Goal: Use online tool/utility: Utilize a website feature to perform a specific function

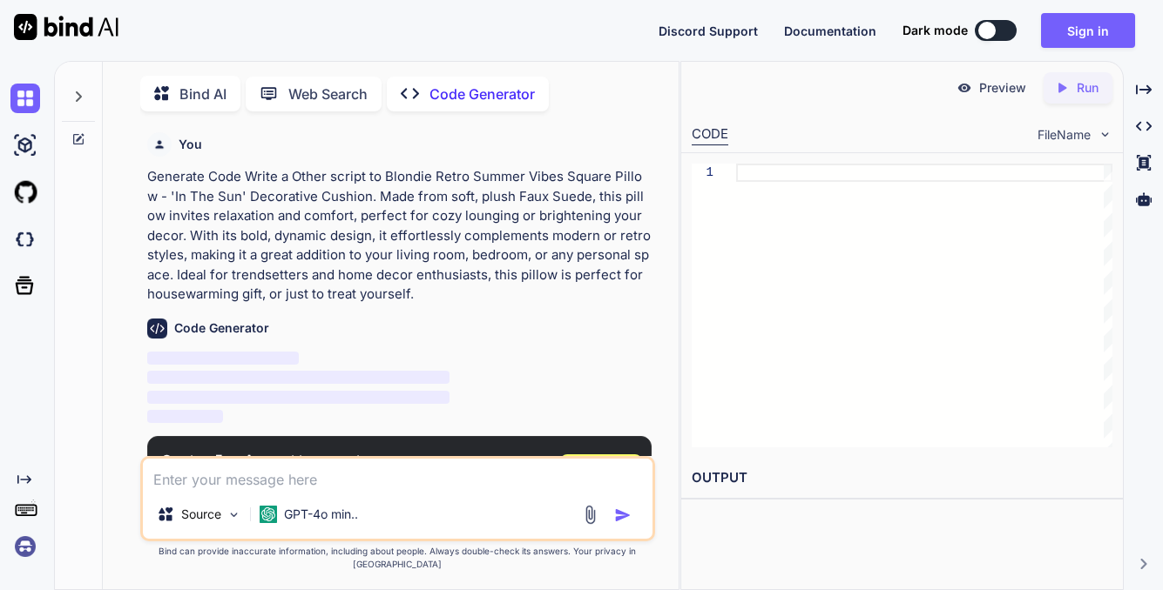
scroll to position [7, 0]
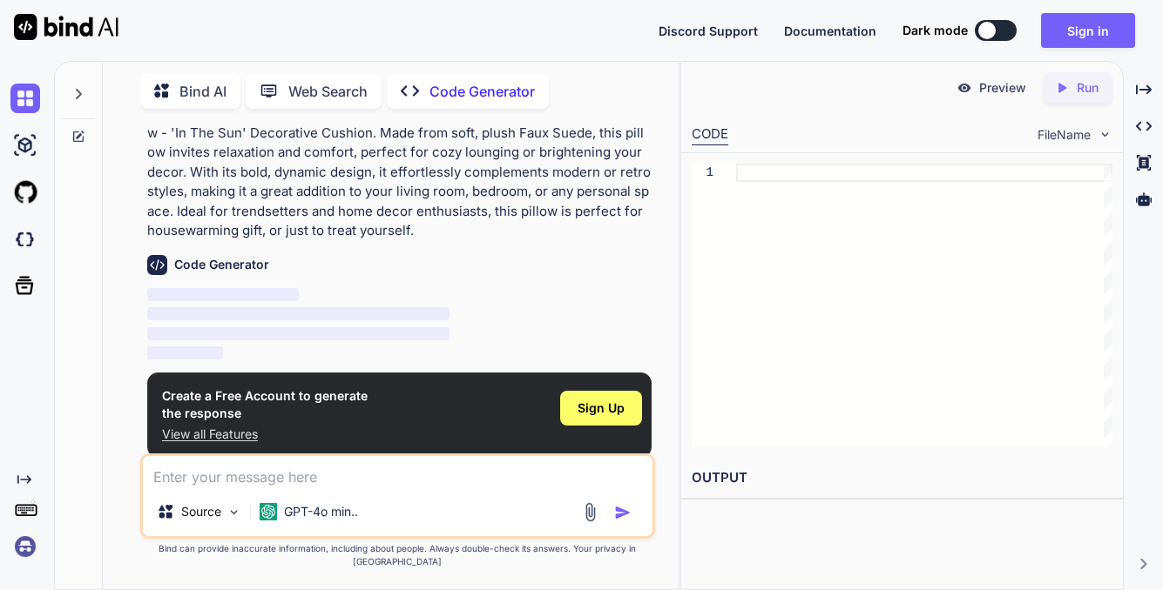
click at [343, 488] on textarea at bounding box center [397, 471] width 509 height 31
click at [615, 417] on div "Sign Up" at bounding box center [601, 408] width 82 height 35
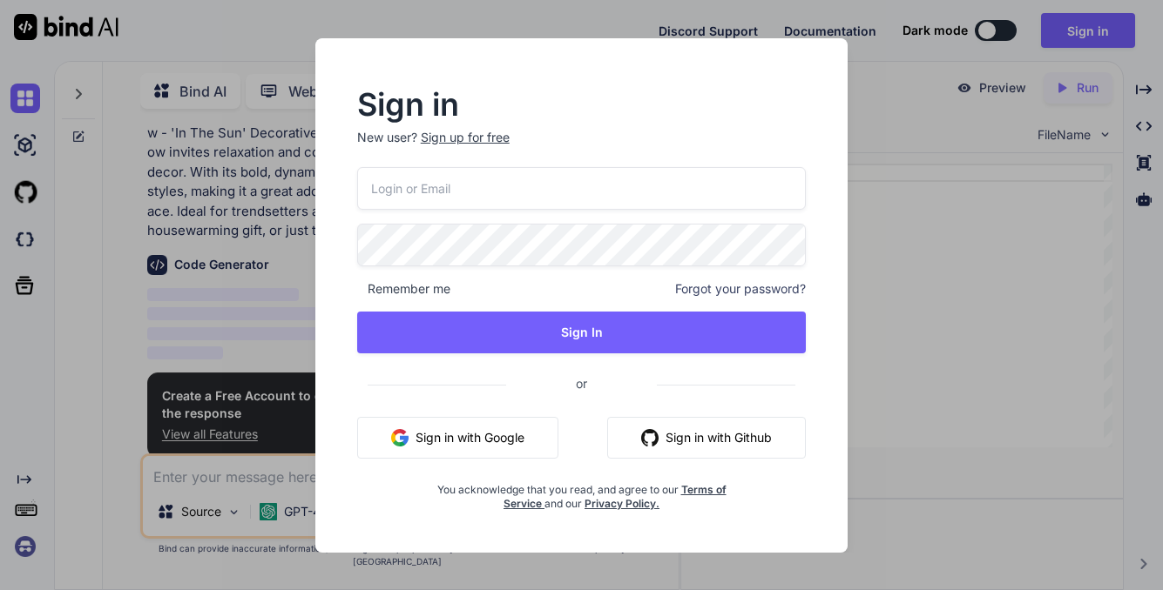
click at [496, 442] on button "Sign in with Google" at bounding box center [457, 438] width 201 height 42
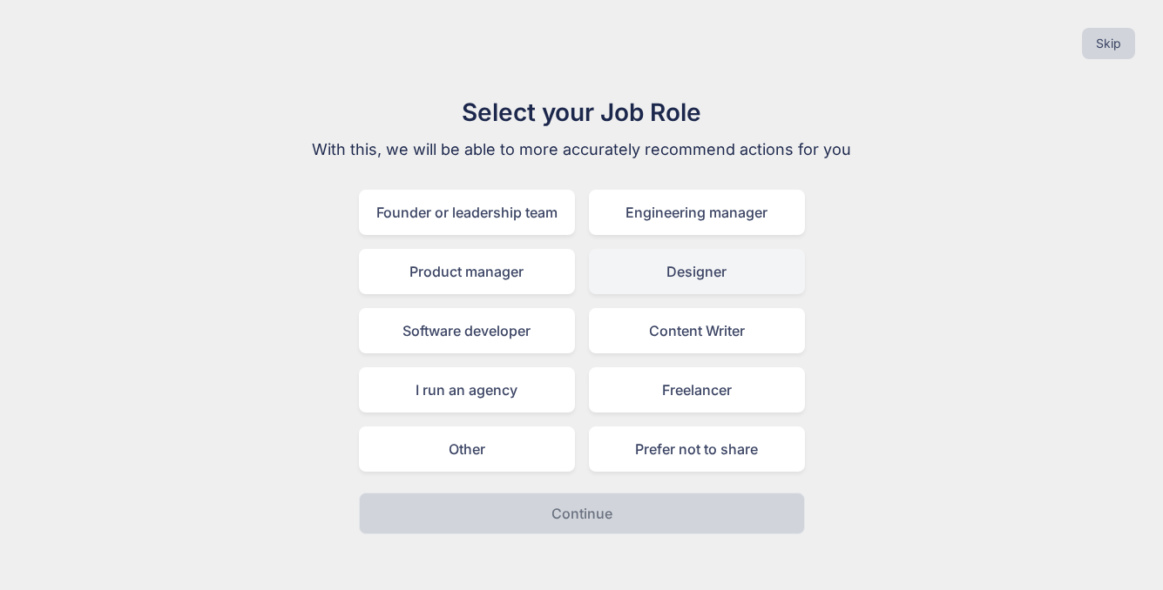
click at [656, 265] on div "Designer" at bounding box center [697, 271] width 216 height 45
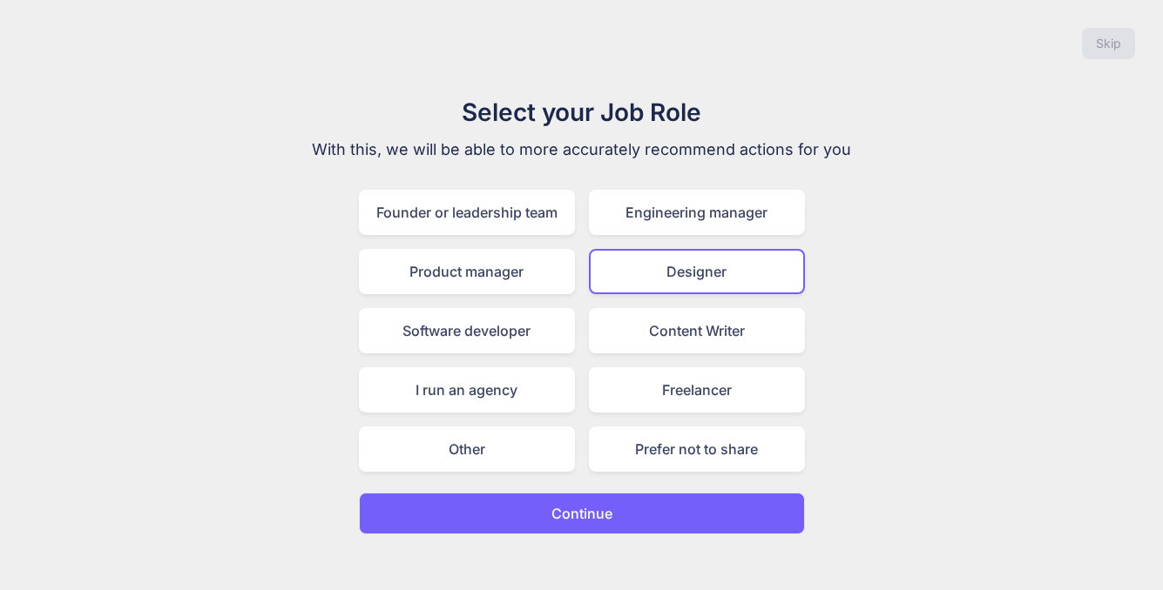
click at [603, 523] on p "Continue" at bounding box center [581, 513] width 61 height 21
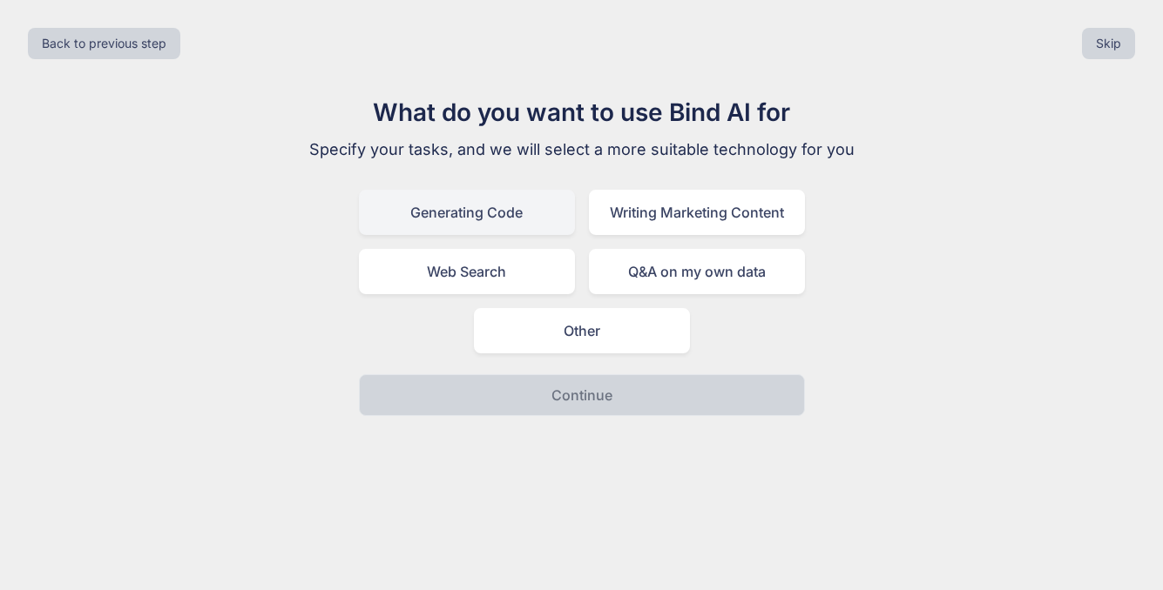
click at [521, 209] on div "Generating Code" at bounding box center [467, 212] width 216 height 45
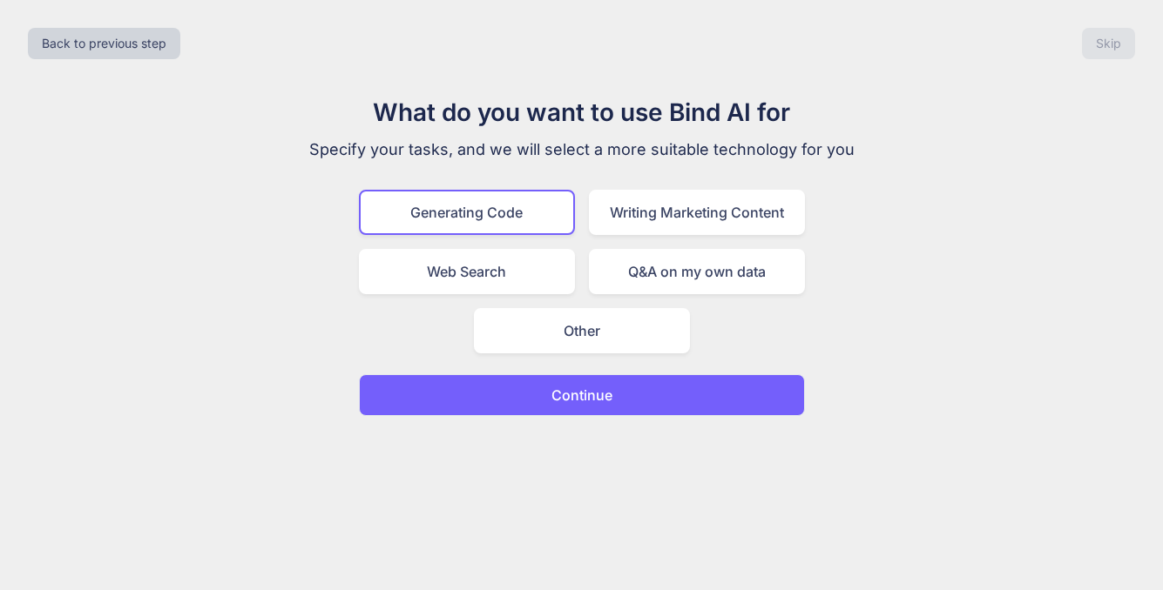
click at [600, 388] on p "Continue" at bounding box center [581, 395] width 61 height 21
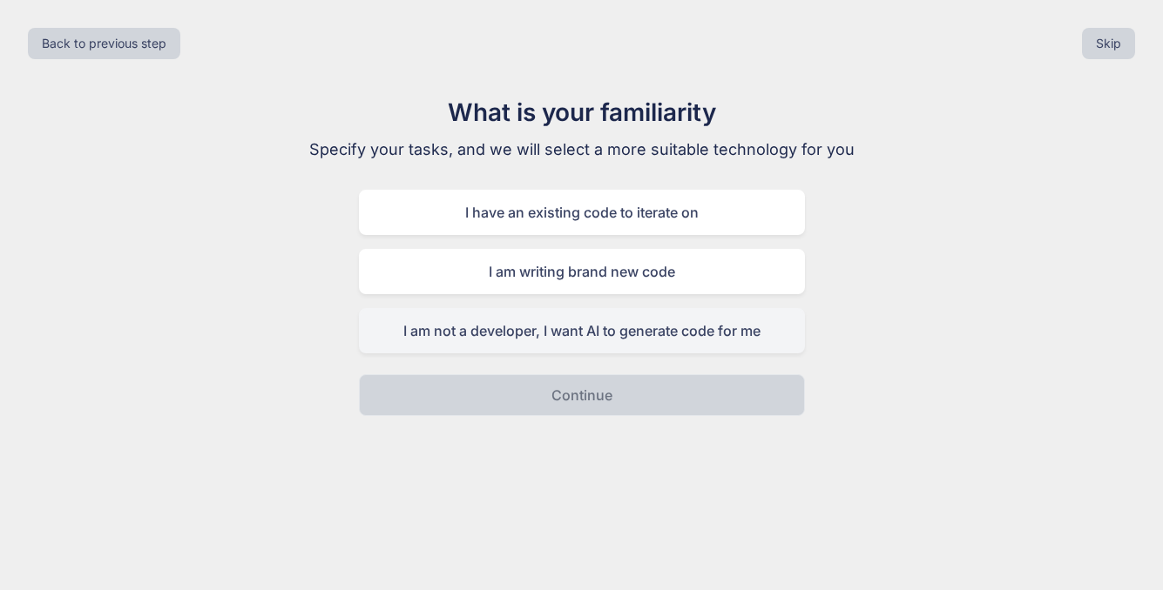
click at [638, 336] on div "I am not a developer, I want AI to generate code for me" at bounding box center [582, 330] width 446 height 45
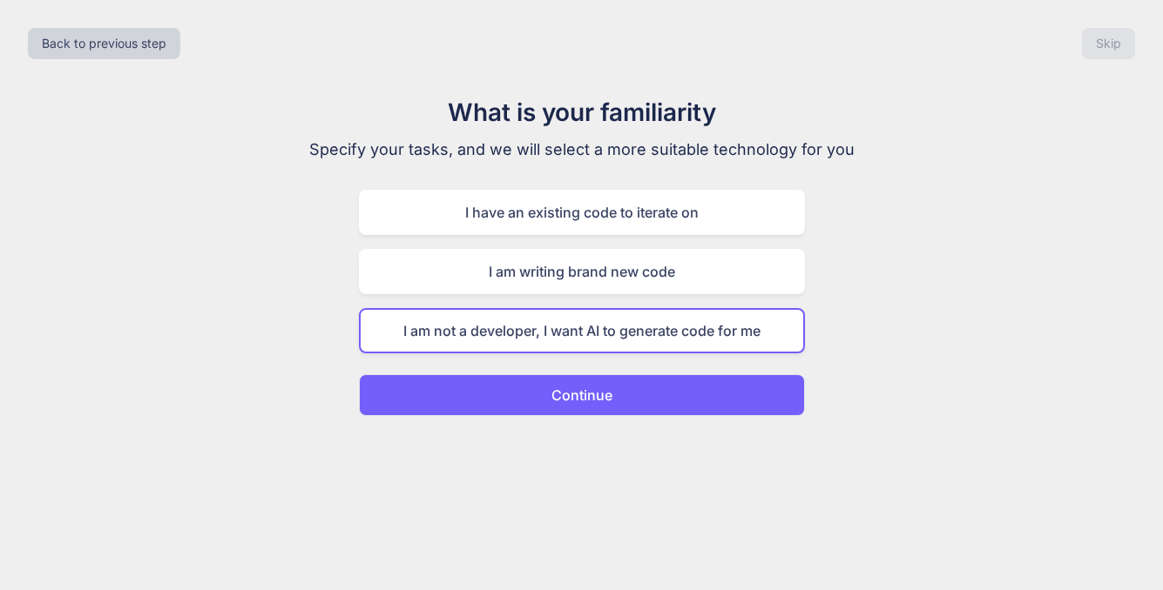
click at [634, 405] on button "Continue" at bounding box center [582, 395] width 446 height 42
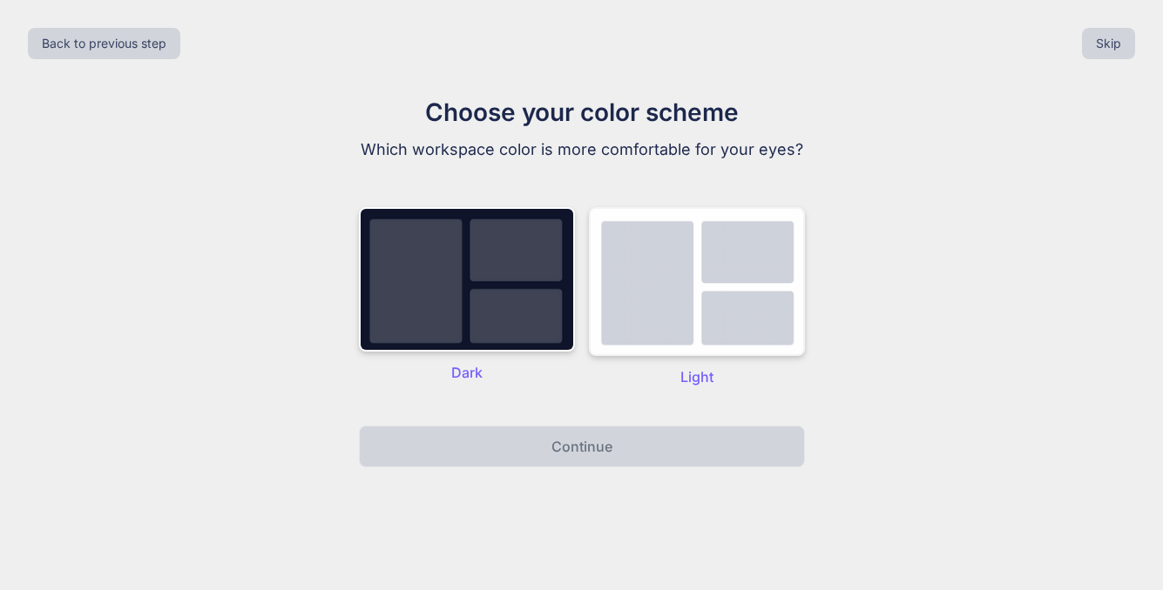
click at [753, 314] on img at bounding box center [697, 281] width 216 height 149
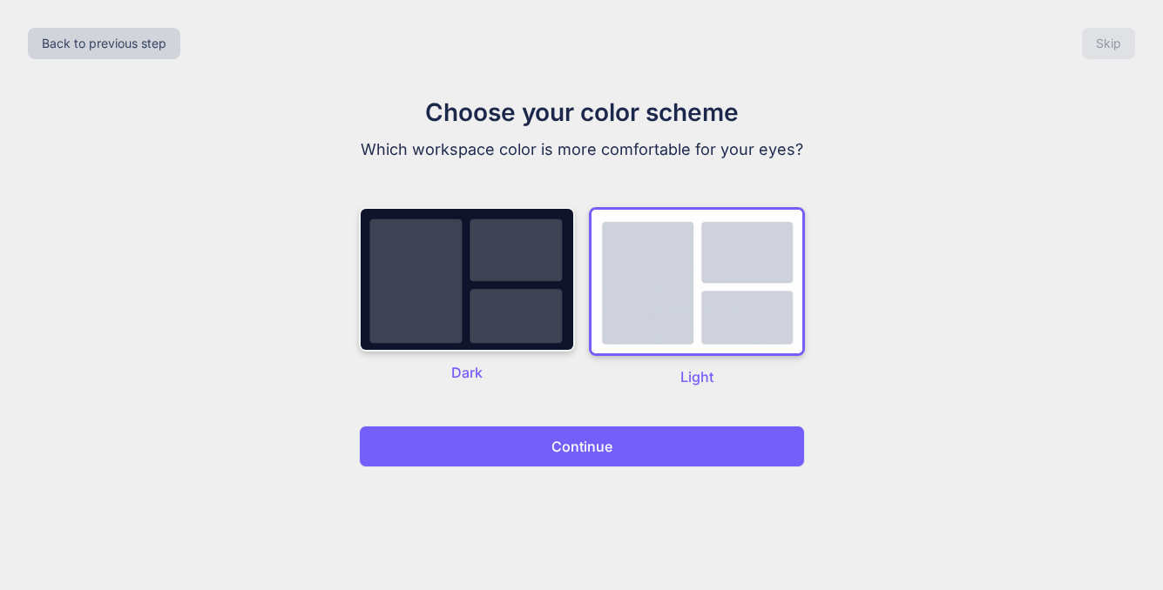
click at [491, 233] on img at bounding box center [467, 279] width 216 height 145
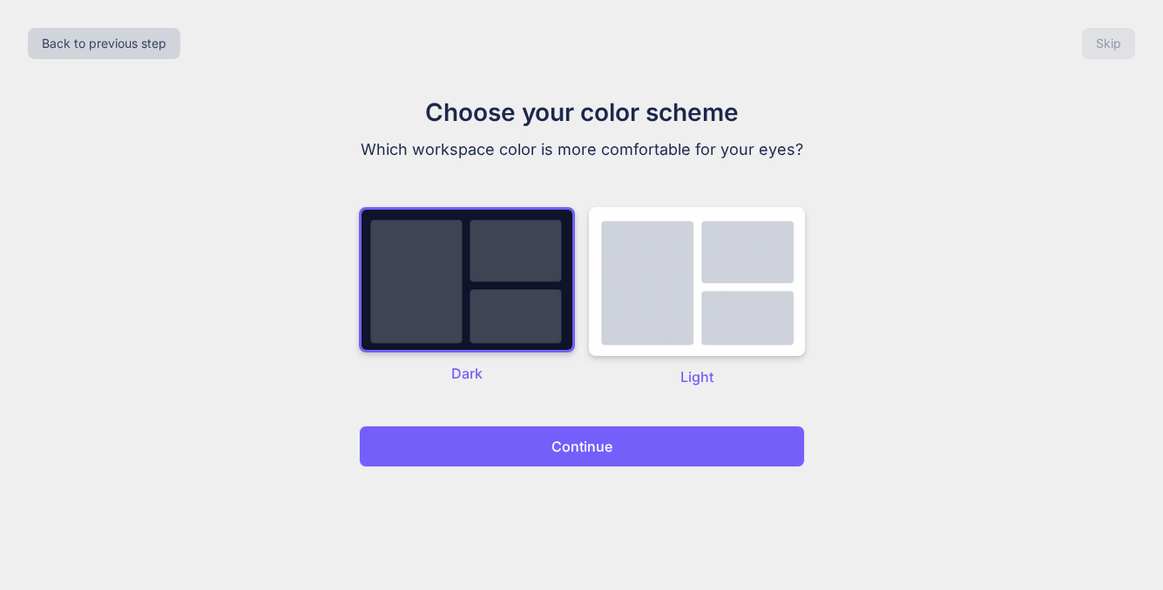
click at [610, 444] on p "Continue" at bounding box center [581, 446] width 61 height 21
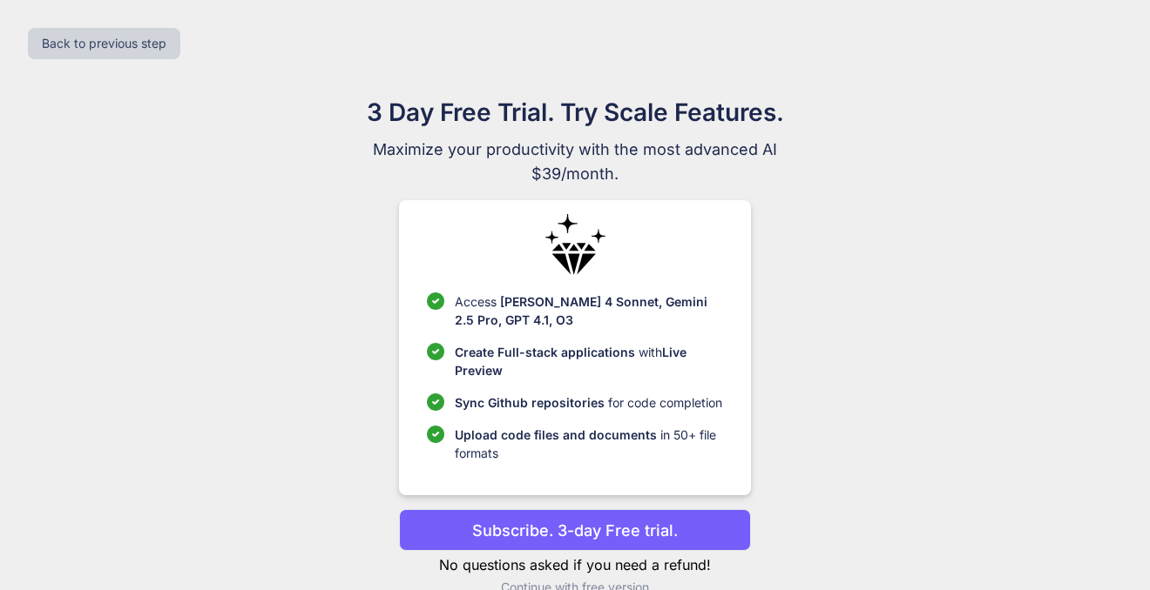
scroll to position [34, 0]
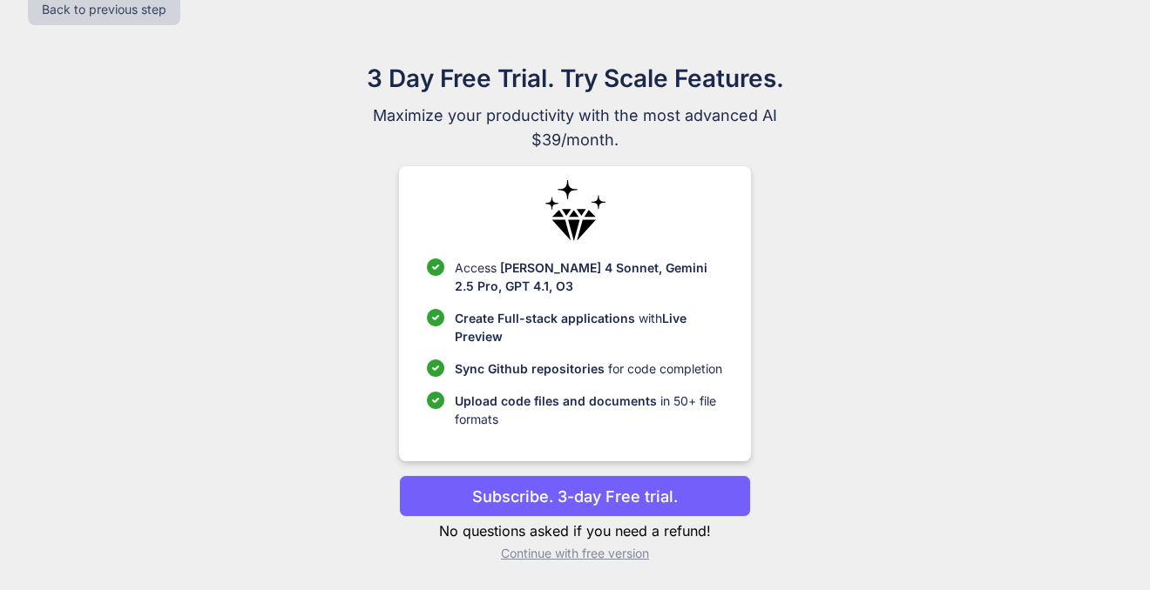
click at [588, 555] on p "Continue with free version" at bounding box center [574, 553] width 351 height 17
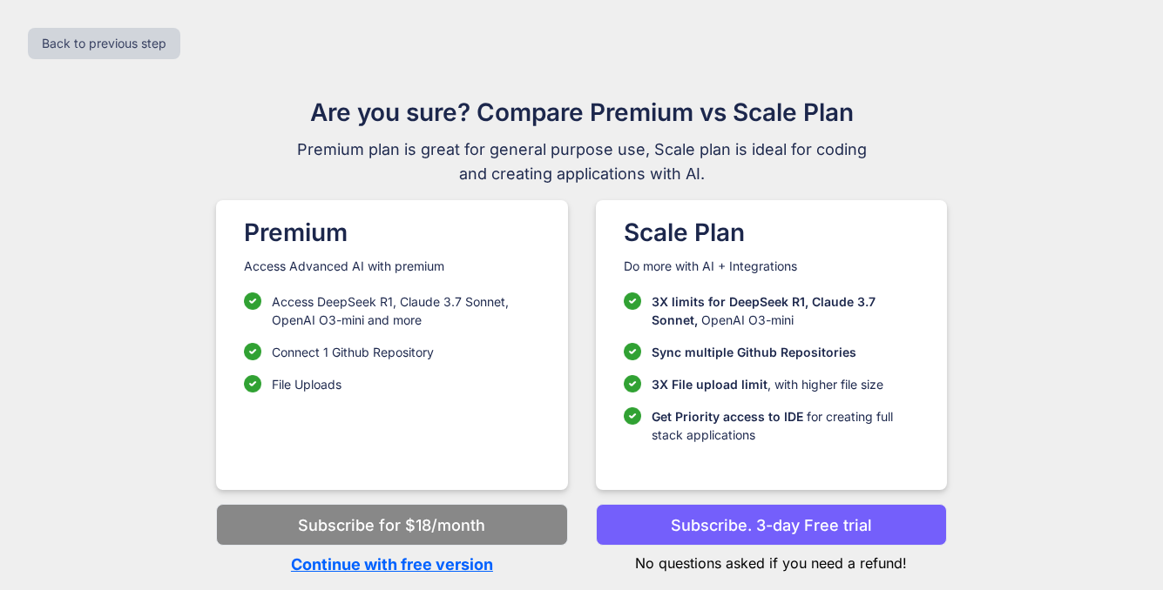
click at [433, 570] on p "Continue with free version" at bounding box center [391, 565] width 351 height 24
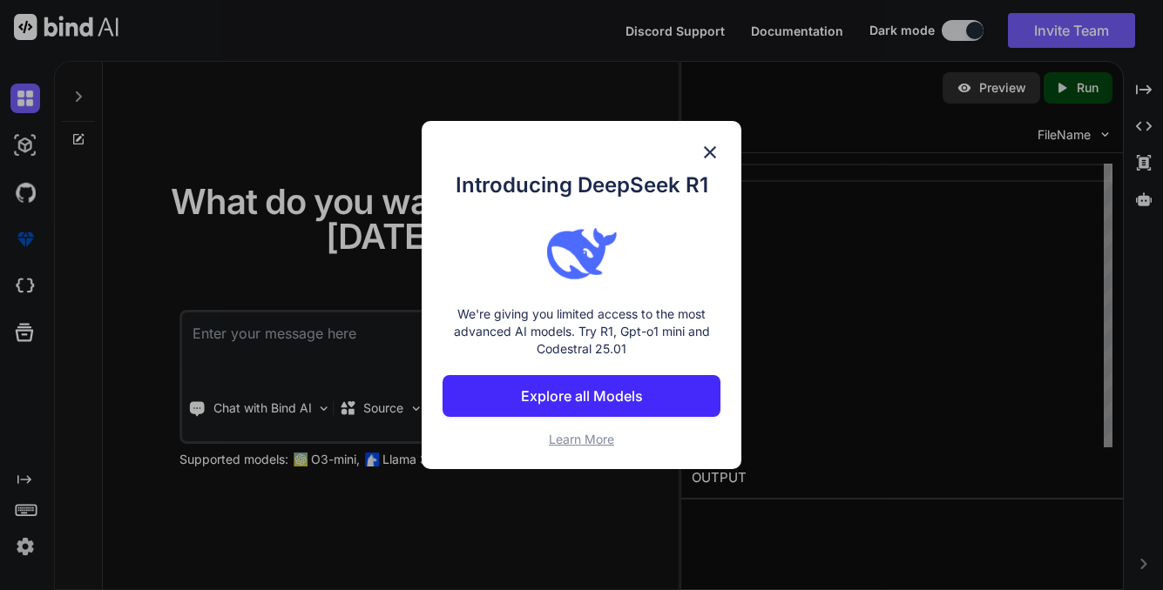
click at [637, 387] on p "Explore all Models" at bounding box center [582, 396] width 122 height 21
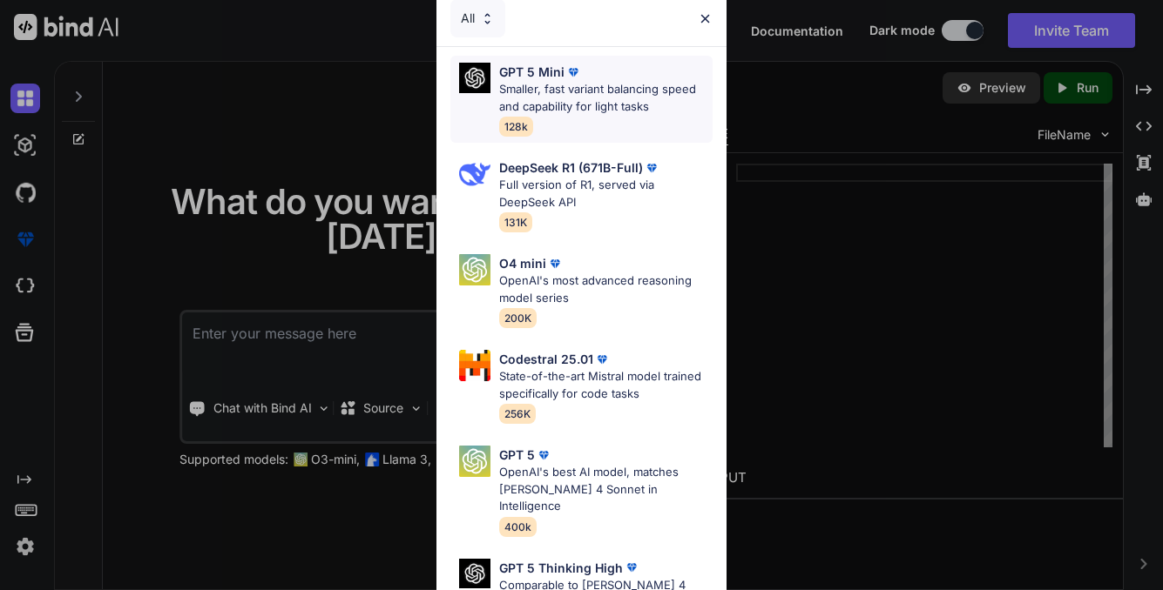
click at [651, 67] on div "GPT 5 Mini" at bounding box center [606, 72] width 214 height 18
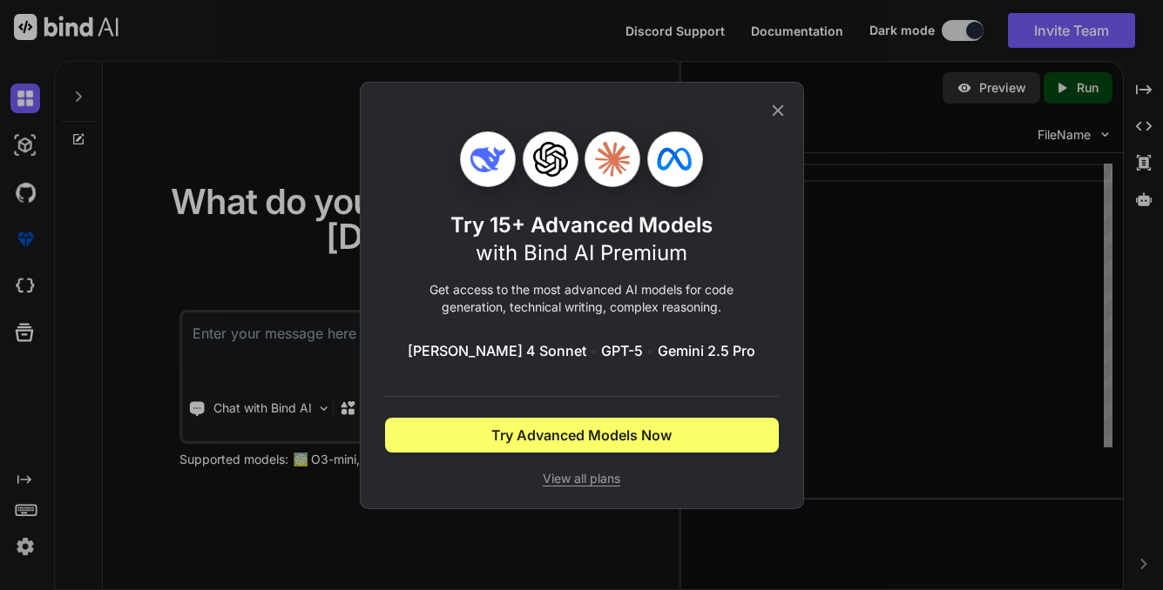
click at [774, 111] on icon at bounding box center [777, 110] width 19 height 19
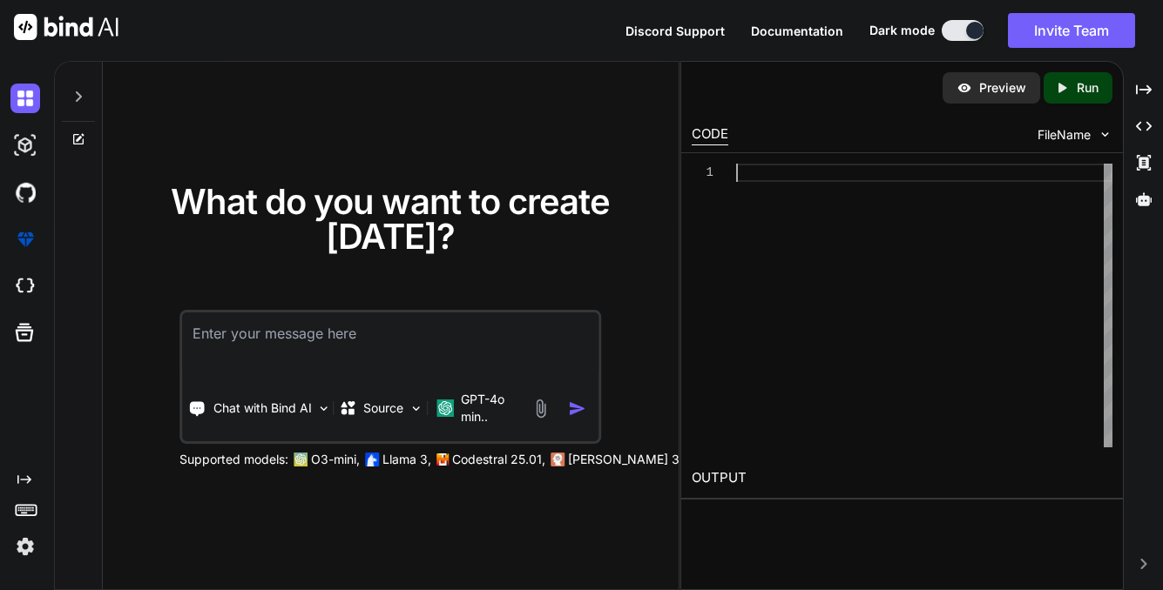
click at [832, 248] on div at bounding box center [924, 306] width 376 height 284
click at [439, 350] on textarea at bounding box center [390, 345] width 416 height 64
click at [266, 413] on p "Chat with Bind AI" at bounding box center [262, 408] width 98 height 17
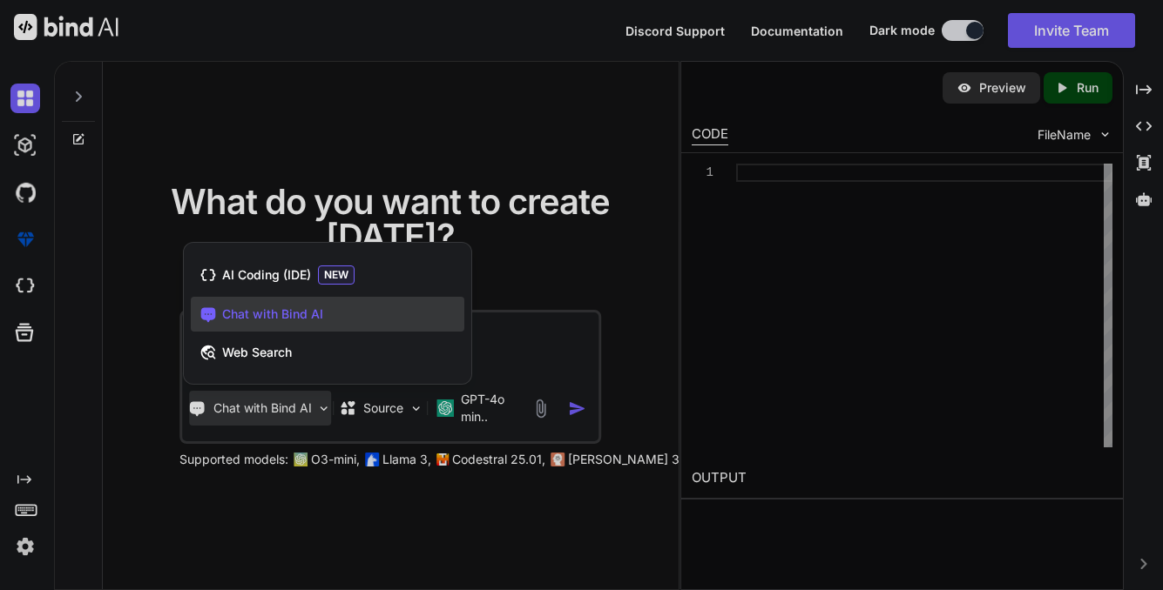
click at [517, 342] on div at bounding box center [581, 295] width 1163 height 590
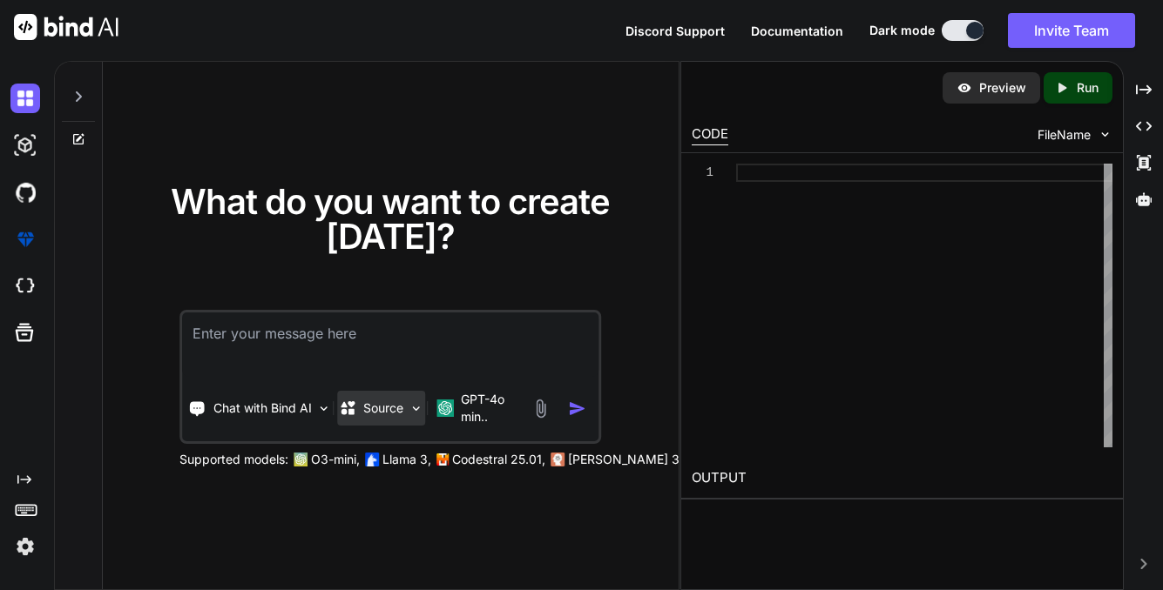
click at [397, 420] on div "Source" at bounding box center [381, 408] width 88 height 35
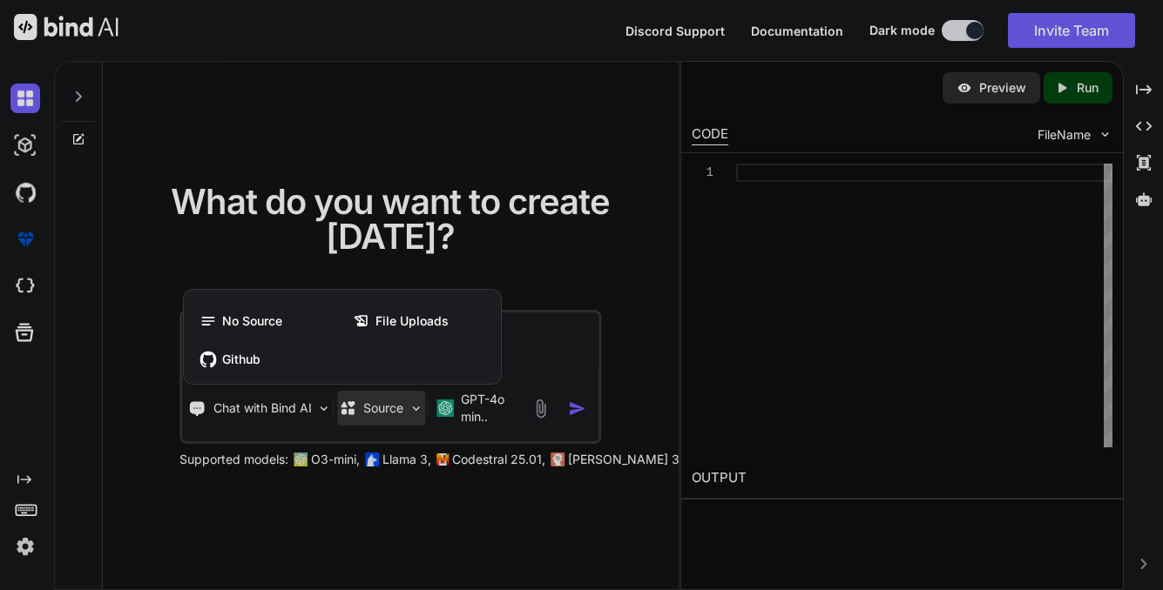
click at [537, 347] on div at bounding box center [581, 295] width 1163 height 590
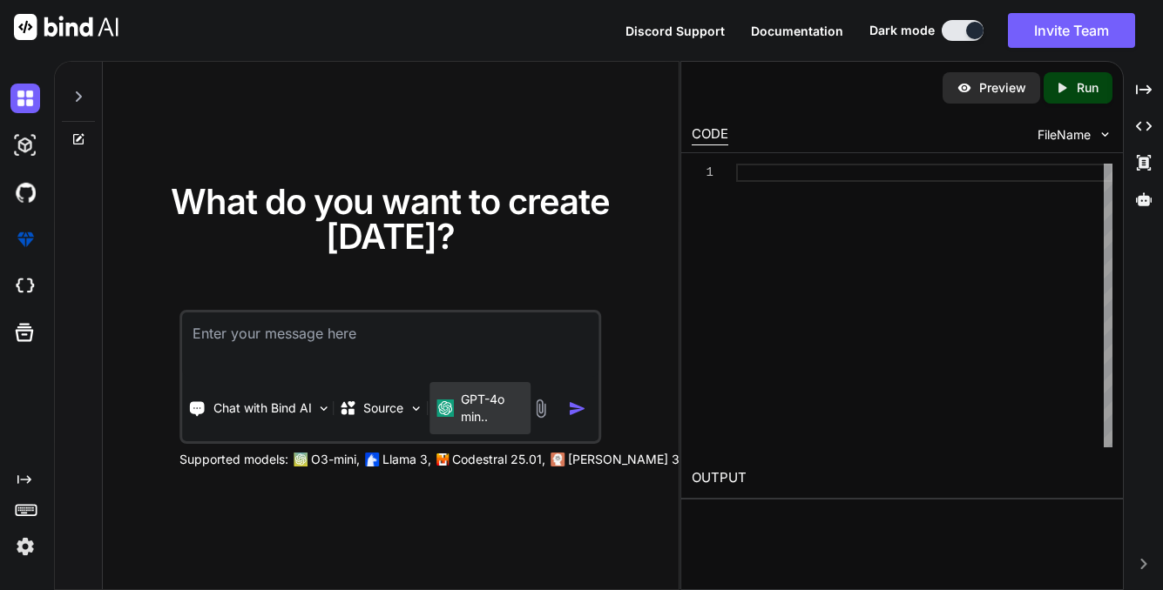
click at [482, 407] on p "GPT-4o min.." at bounding box center [492, 408] width 63 height 35
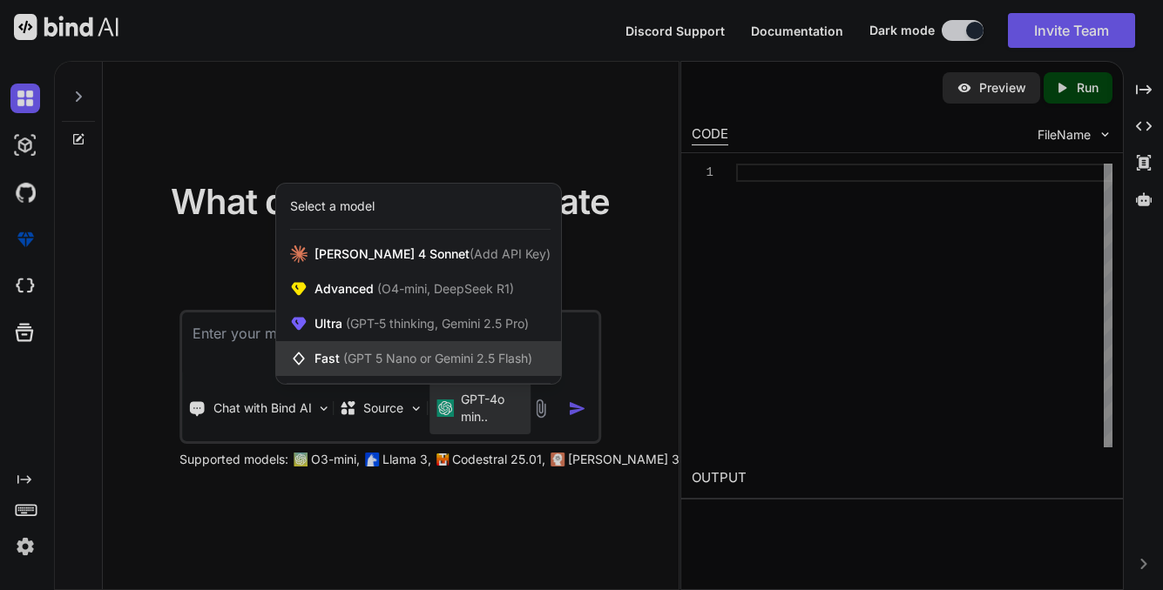
click at [478, 358] on span "(GPT 5 Nano or Gemini 2.5 Flash)" at bounding box center [437, 358] width 189 height 15
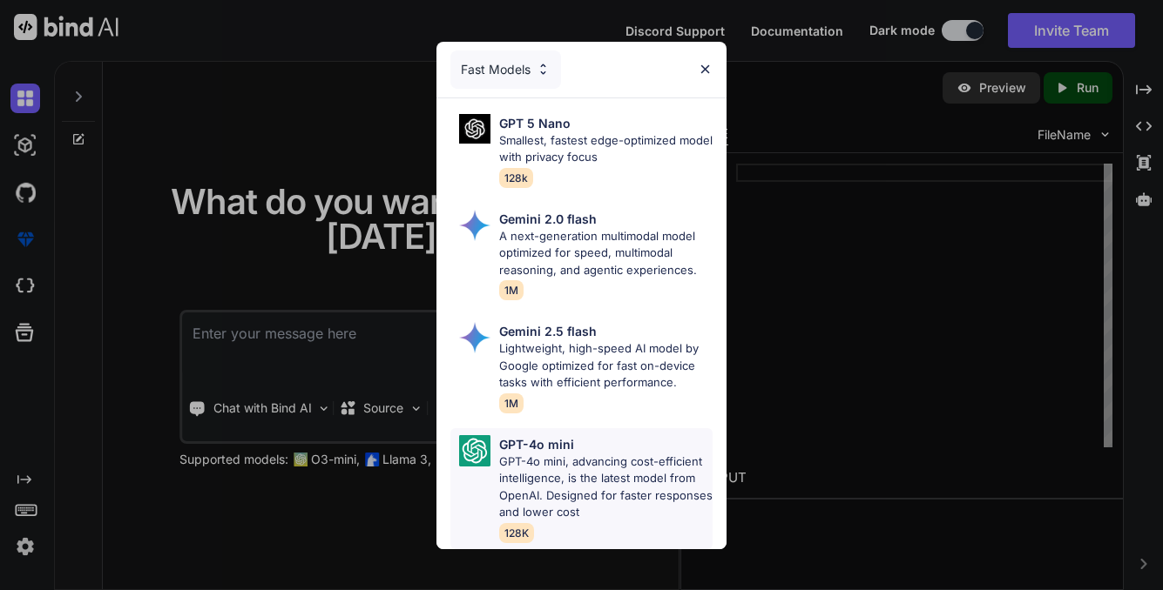
click at [582, 484] on p "GPT-4o mini, advancing cost-efficient intelligence, is the latest model from Op…" at bounding box center [606, 488] width 214 height 68
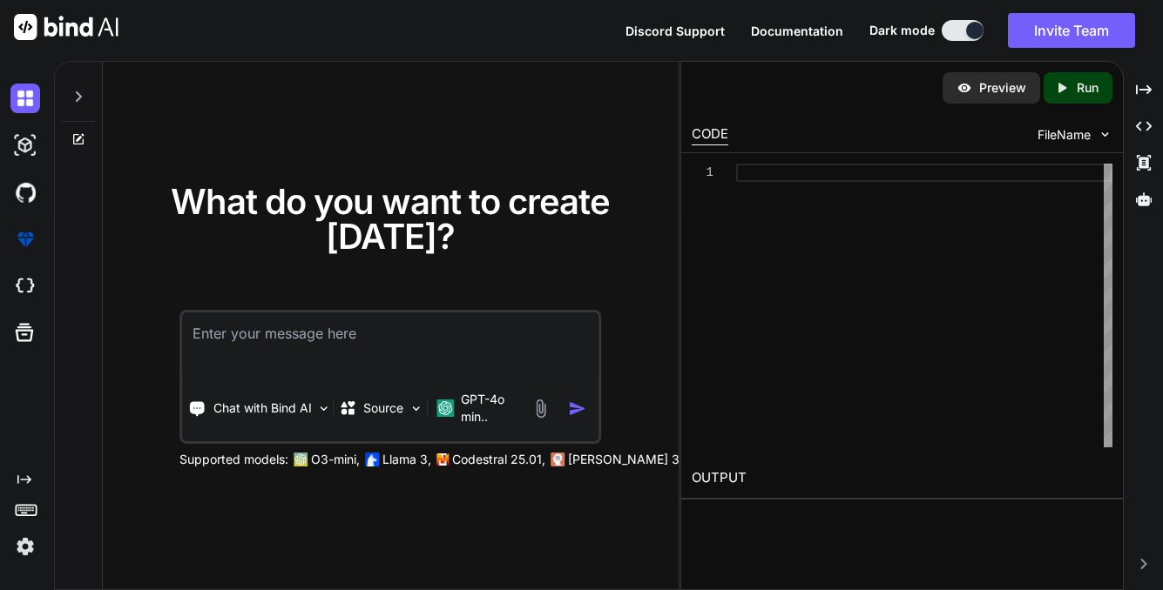
click at [381, 327] on textarea at bounding box center [390, 345] width 416 height 64
paste textarea "Blondie Retro Summer Vibes Square Pillow - 'In The Sun' Decorative Cushion. Mad…"
type textarea "x"
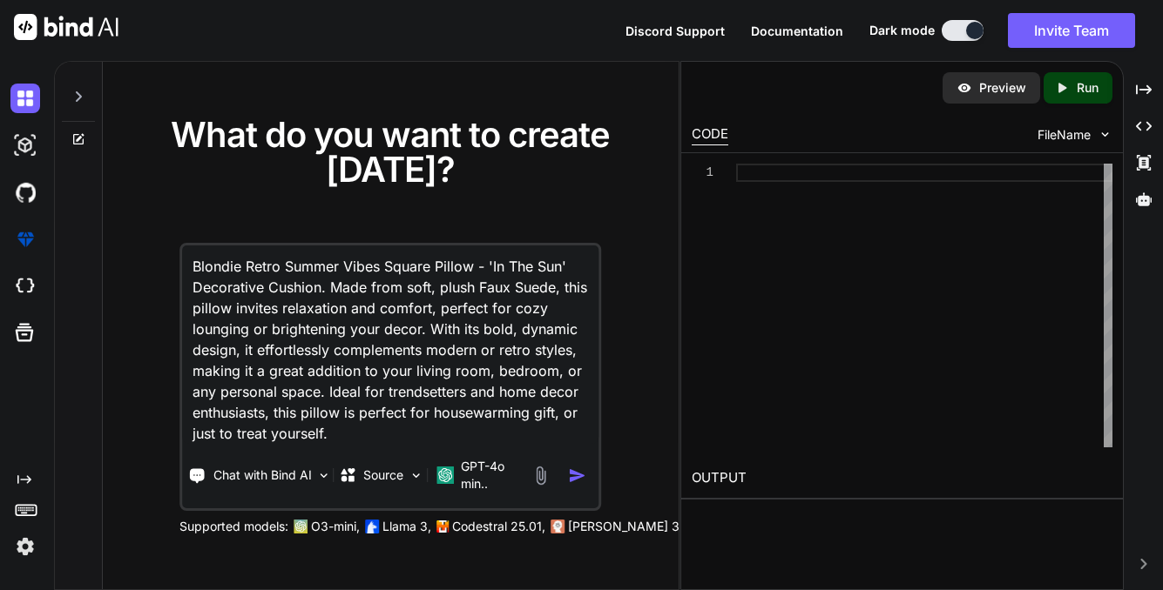
type textarea "Blondie Retro Summer Vibes Square Pillow - 'In The Sun' Decorative Cushion. Mad…"
click at [577, 482] on img "button" at bounding box center [578, 476] width 18 height 18
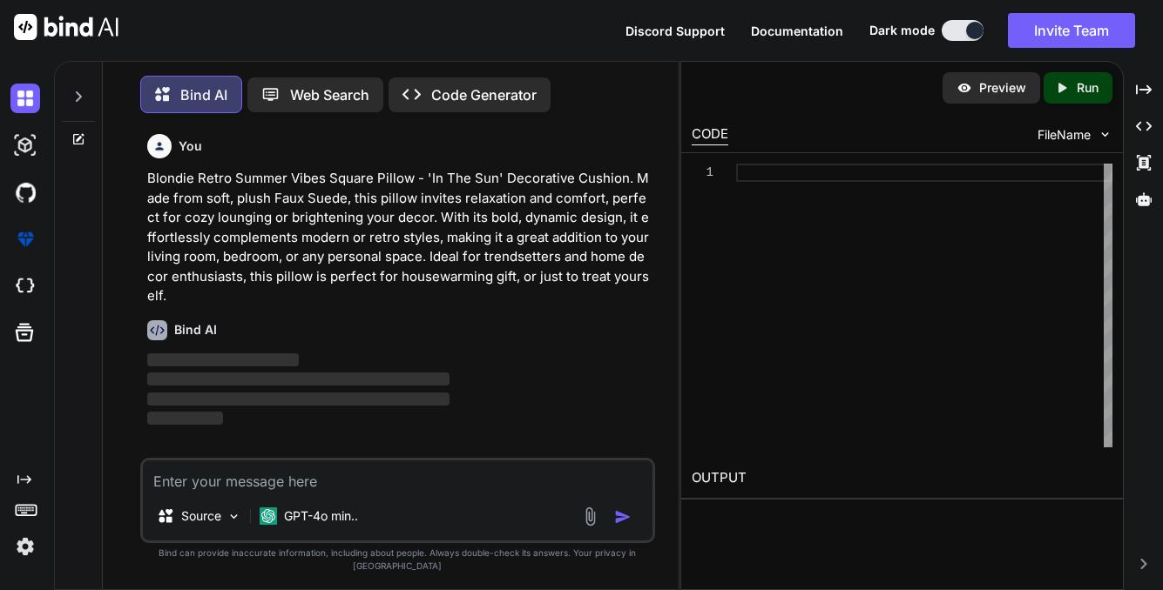
scroll to position [9, 0]
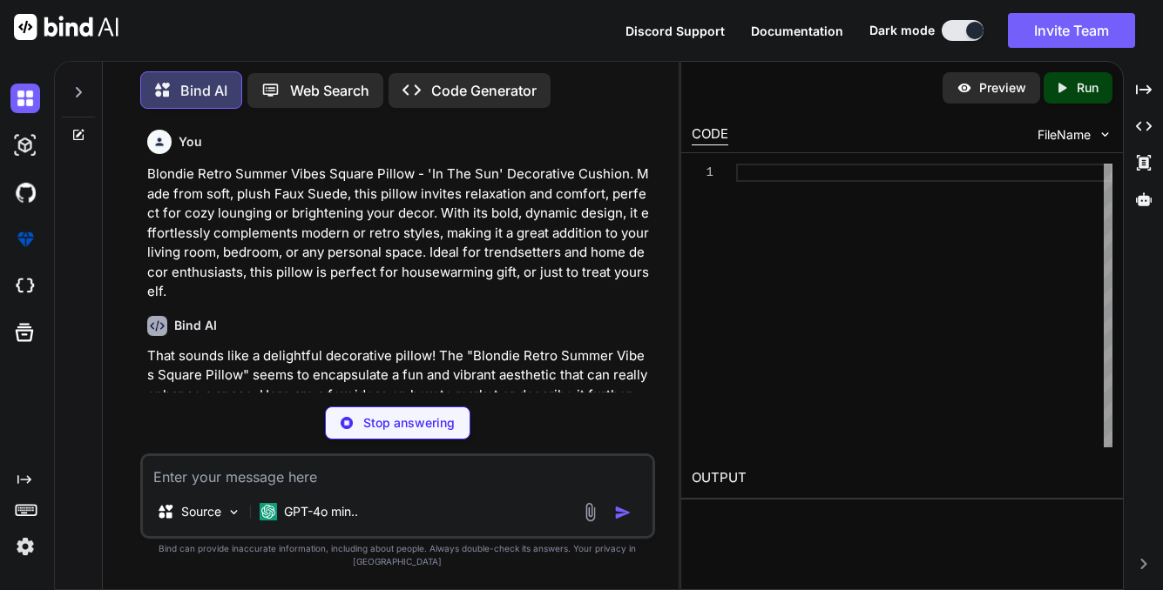
click at [663, 346] on div "You Blondie Retro Summer Vibes Square Pillow - 'In The Sun' Decorative Cushion.…" at bounding box center [398, 356] width 562 height 467
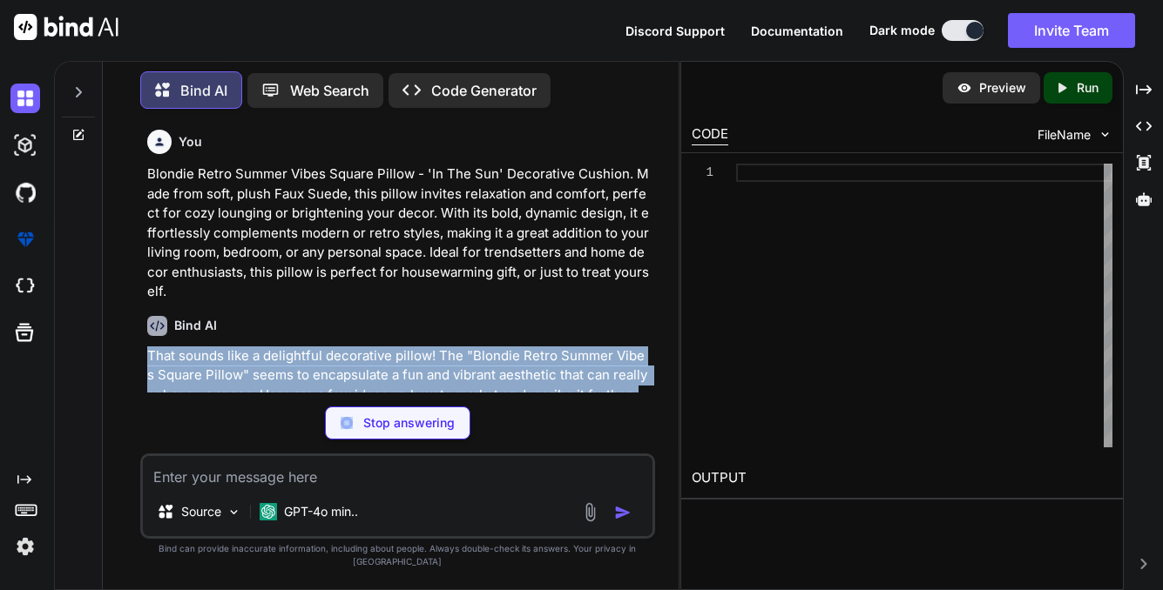
drag, startPoint x: 664, startPoint y: 316, endPoint x: 645, endPoint y: 418, distance: 103.7
click at [645, 418] on div "You Blondie Retro Summer Vibes Square Pillow - 'In The Sun' Decorative Cushion.…" at bounding box center [398, 356] width 562 height 467
click at [633, 418] on div "You Blondie Retro Summer Vibes Square Pillow - 'In The Sun' Decorative Cushion.…" at bounding box center [397, 356] width 515 height 467
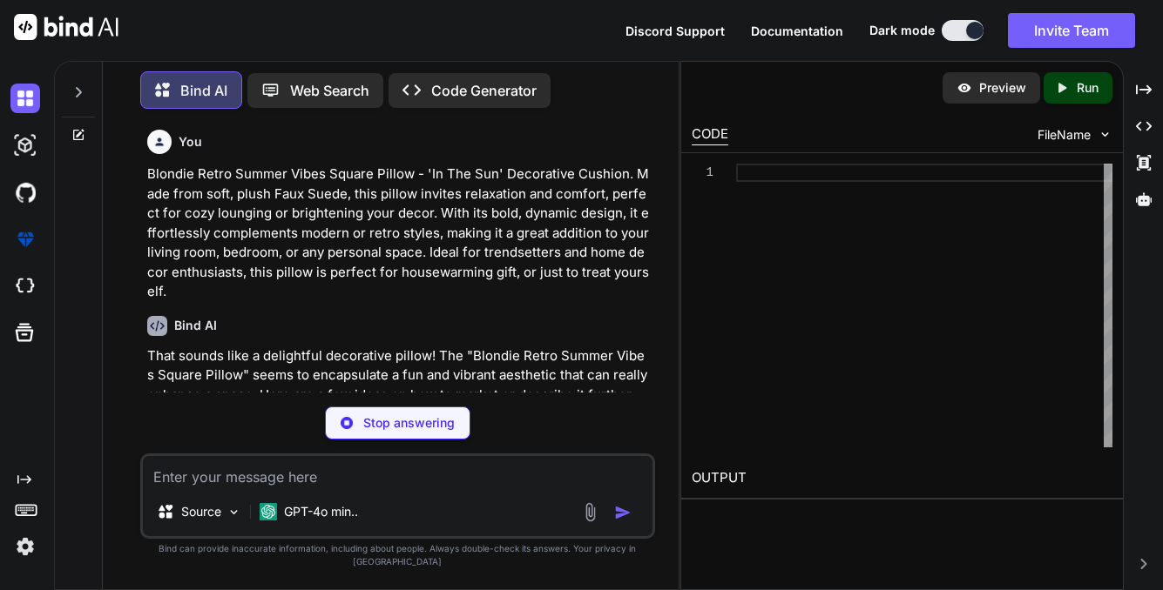
type textarea "x"
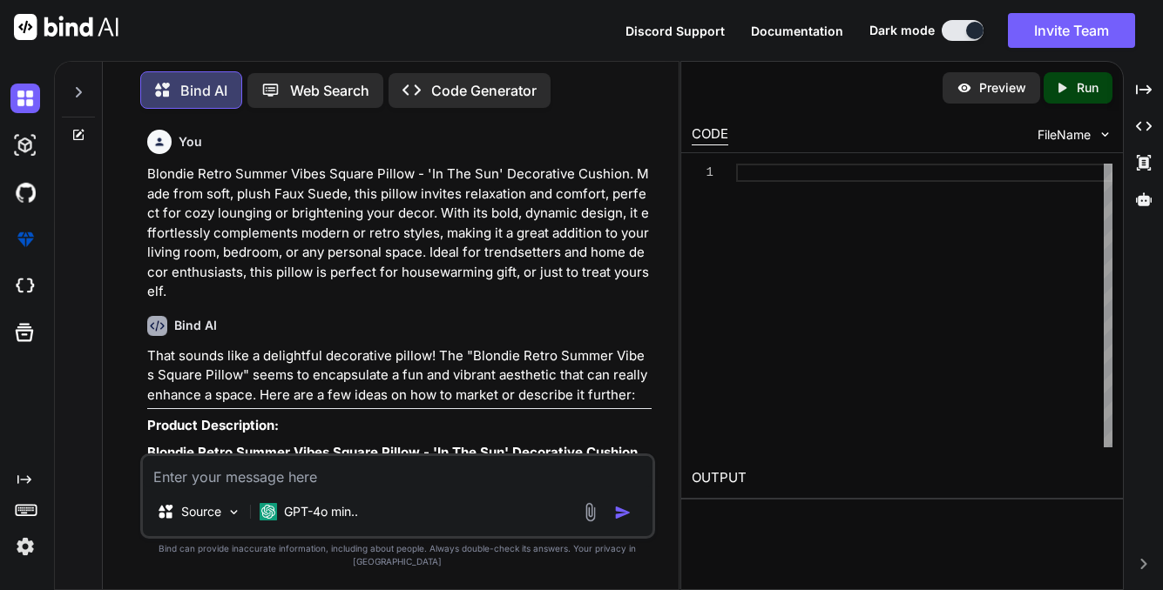
click at [604, 416] on p "Product Description:" at bounding box center [399, 426] width 504 height 20
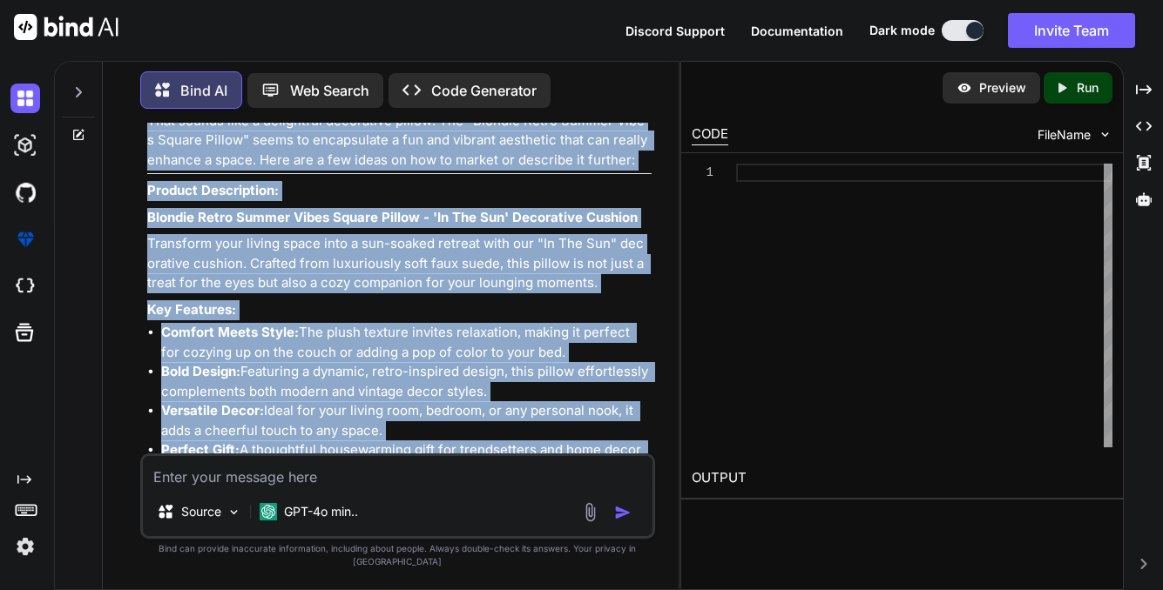
scroll to position [132, 0]
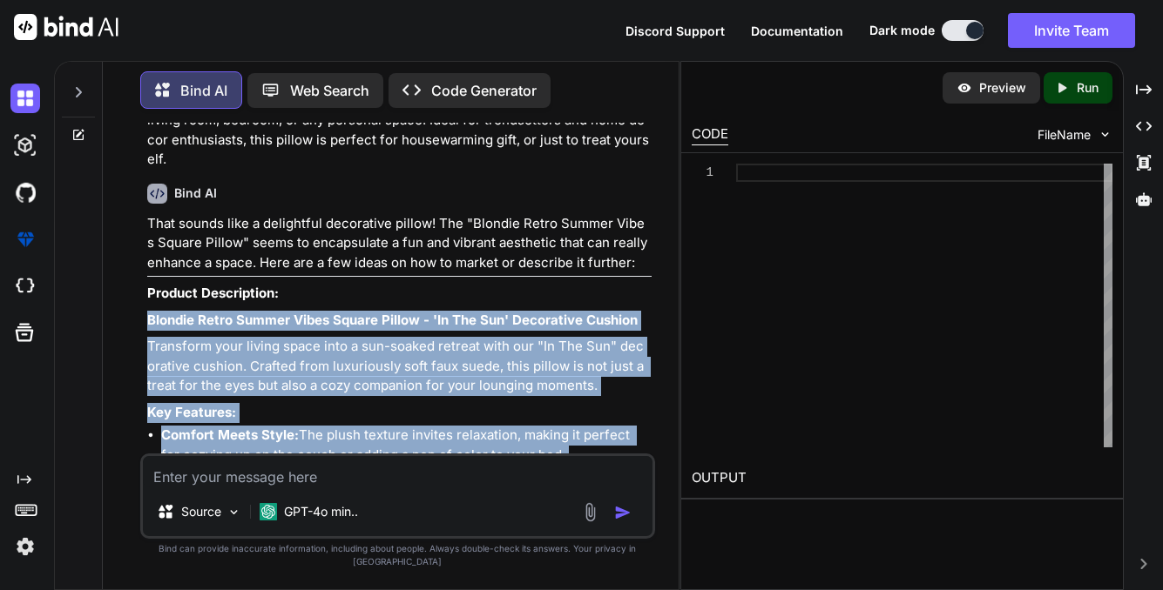
drag, startPoint x: 509, startPoint y: 379, endPoint x: 145, endPoint y: 297, distance: 373.1
click at [145, 297] on div "You Blondie Retro Summer Vibes Square Pillow - 'In The Sun' Decorative Cushion.…" at bounding box center [399, 288] width 511 height 331
copy div "Blondie Retro Summer Vibes Square Pillow - 'In The Sun' Decorative Cushion Tran…"
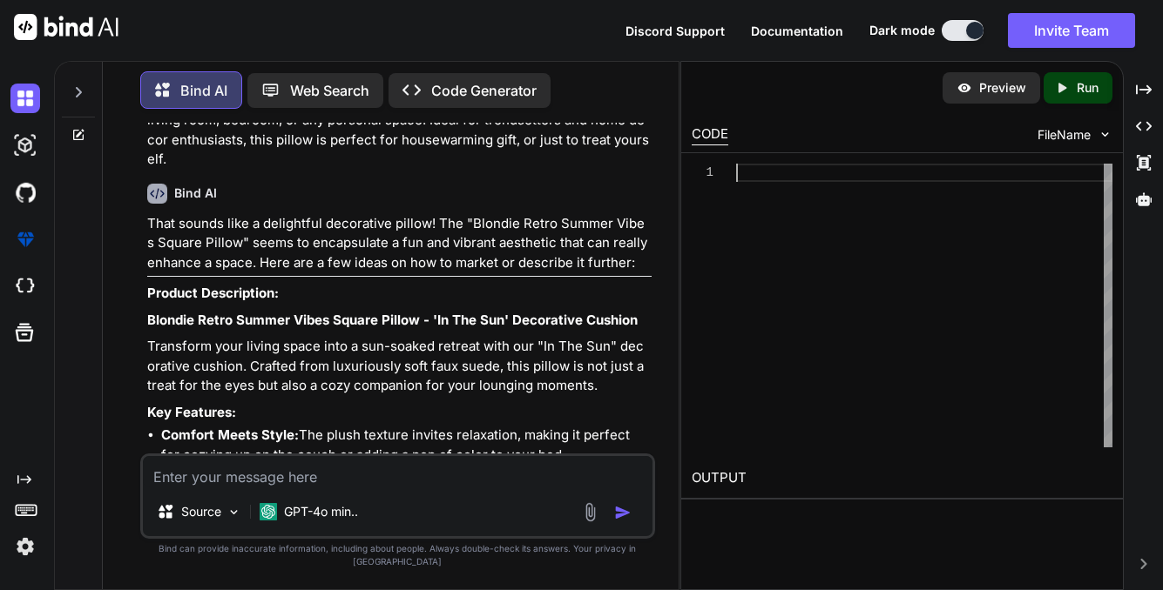
click at [976, 207] on div at bounding box center [924, 306] width 376 height 284
type textarea "eye-catching addition to your home decor!"
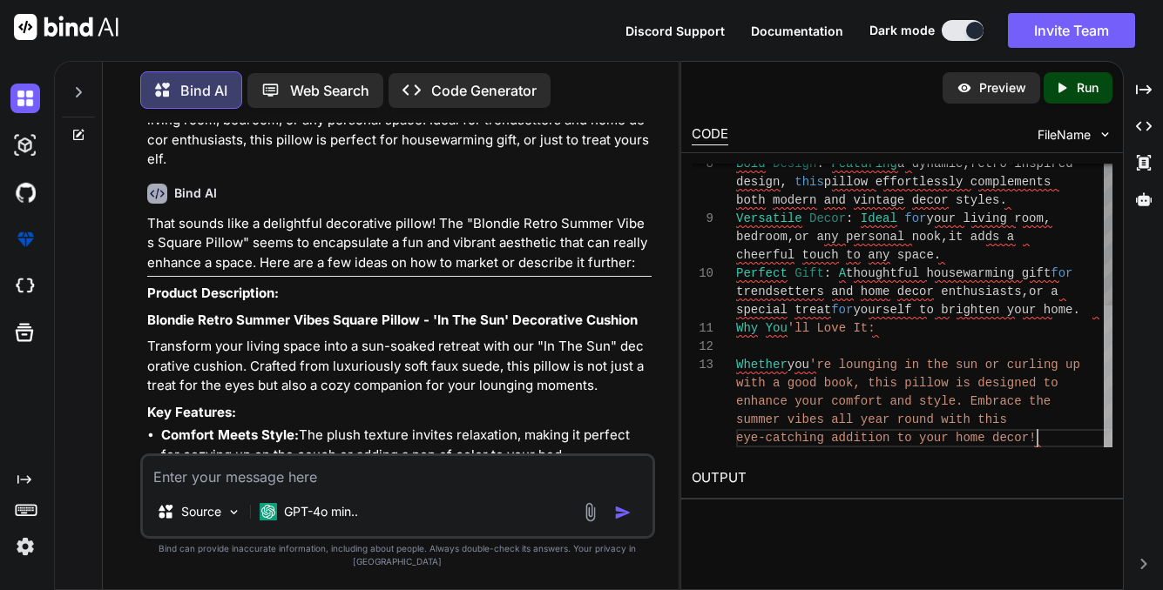
click at [1112, 448] on div at bounding box center [1107, 377] width 9 height 142
click at [988, 484] on h2 "OUTPUT" at bounding box center [902, 478] width 442 height 41
click at [700, 475] on h2 "OUTPUT" at bounding box center [902, 478] width 442 height 41
click at [730, 129] on div "CODE FileName" at bounding box center [902, 133] width 442 height 38
click at [699, 131] on div "CODE" at bounding box center [709, 135] width 37 height 21
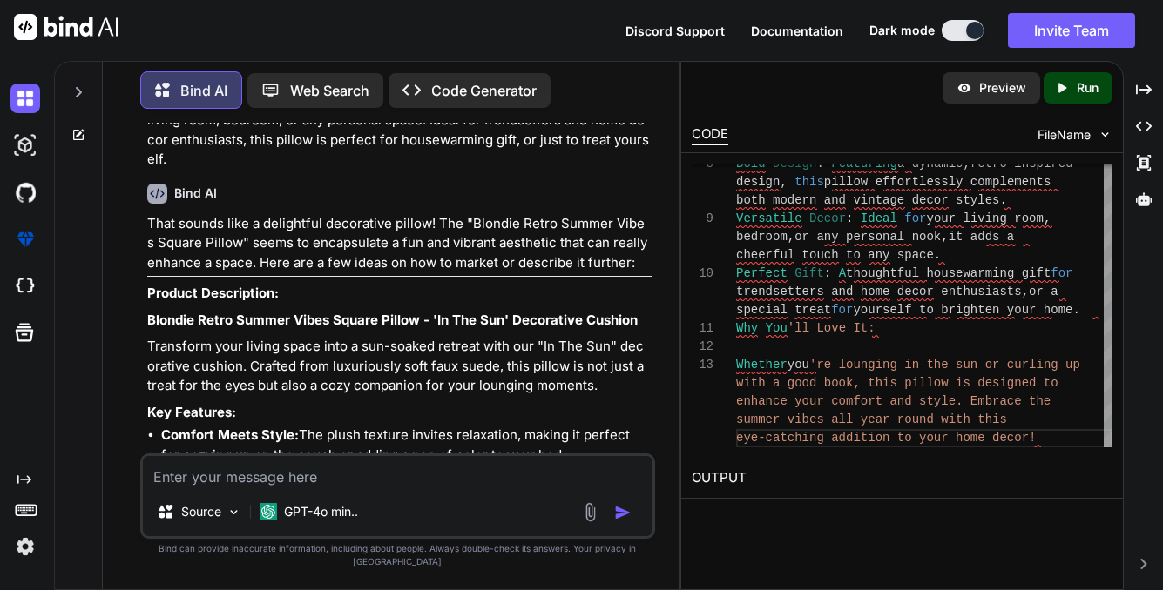
click at [1102, 126] on div "FileName" at bounding box center [1074, 134] width 75 height 17
click at [1098, 134] on img at bounding box center [1104, 134] width 15 height 15
click at [1052, 138] on span "FileName" at bounding box center [1063, 134] width 53 height 17
click at [1102, 133] on img at bounding box center [1104, 134] width 15 height 15
click at [1089, 490] on h2 "OUTPUT" at bounding box center [902, 478] width 442 height 41
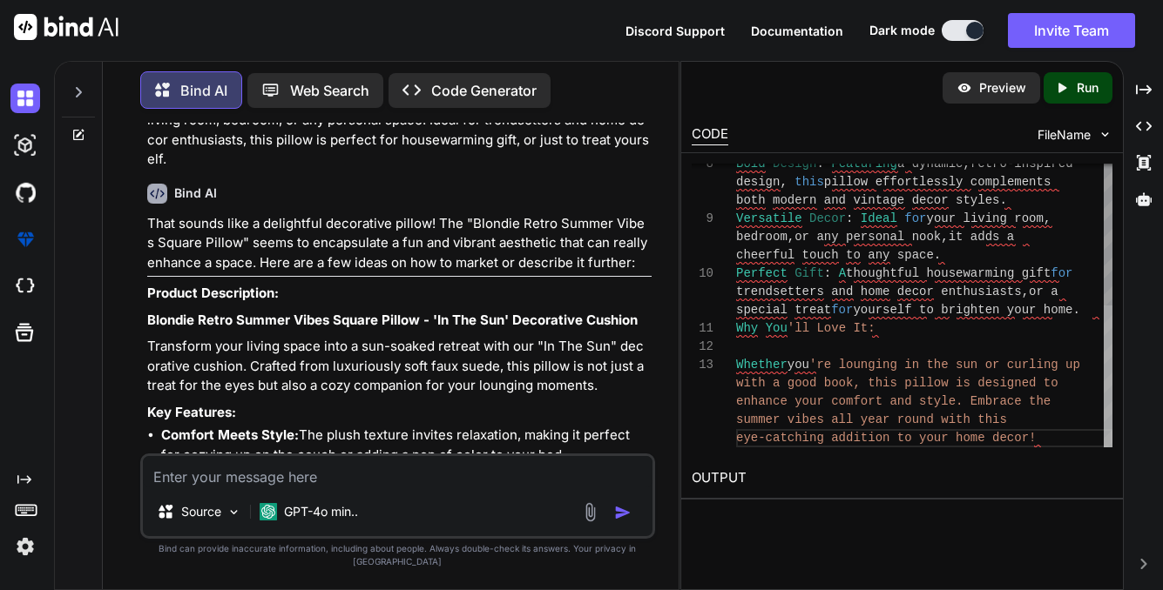
click at [1105, 448] on div at bounding box center [1107, 377] width 9 height 142
click at [1109, 390] on div at bounding box center [1107, 377] width 9 height 142
click at [1112, 438] on div at bounding box center [1107, 306] width 9 height 284
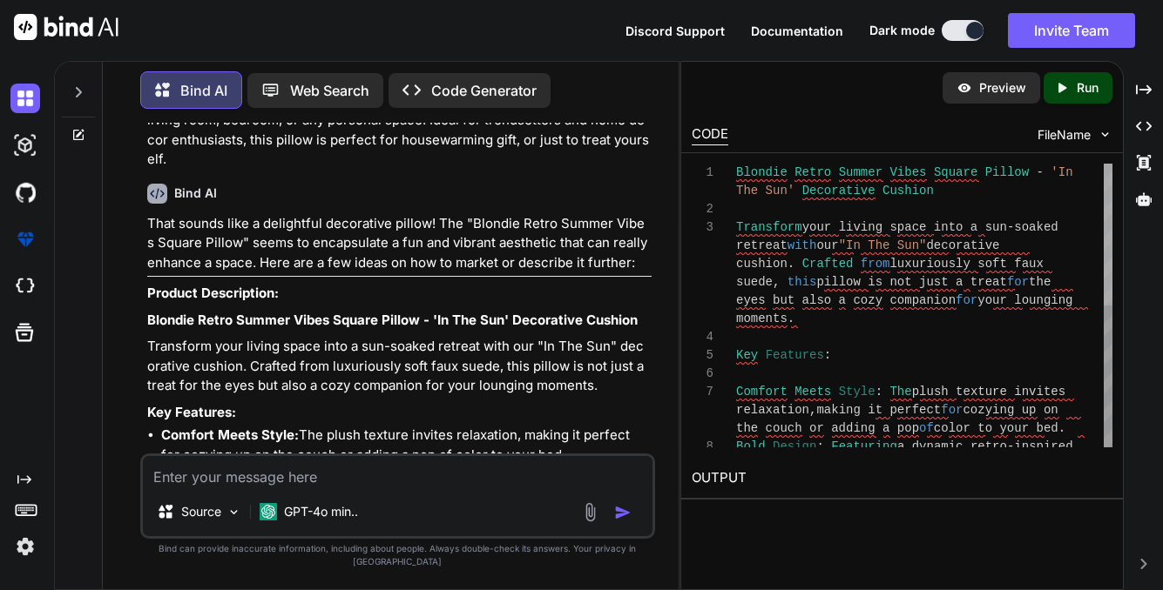
click at [1107, 164] on div at bounding box center [1107, 235] width 9 height 142
click at [23, 192] on img at bounding box center [25, 193] width 30 height 30
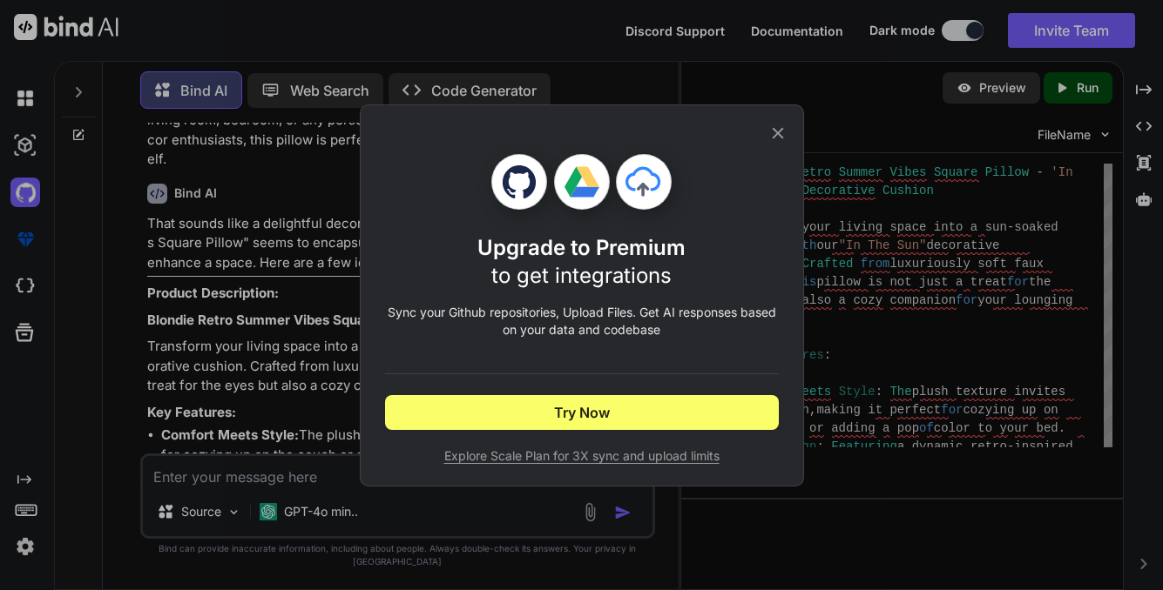
click at [780, 136] on icon at bounding box center [777, 132] width 11 height 11
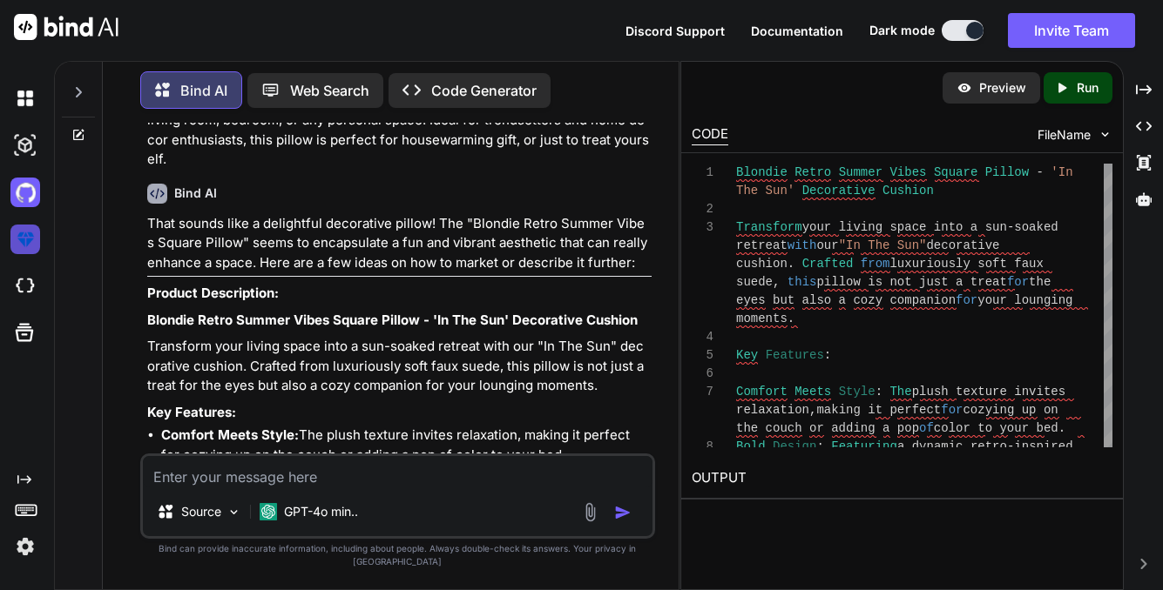
click at [26, 238] on img at bounding box center [25, 240] width 30 height 30
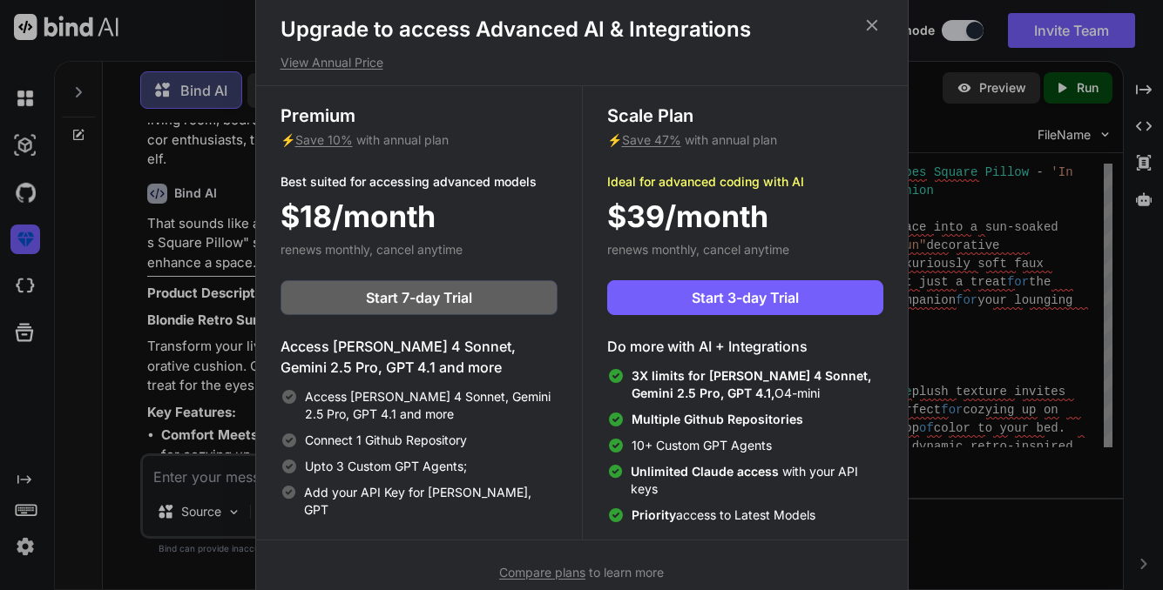
click at [873, 28] on icon at bounding box center [871, 25] width 19 height 19
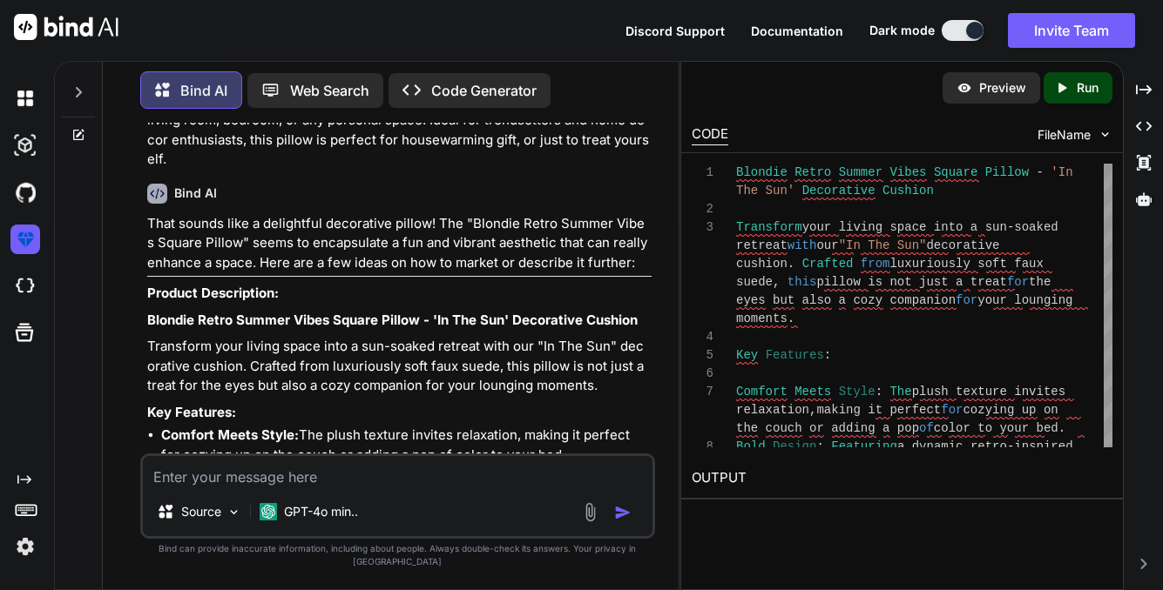
click at [44, 290] on div at bounding box center [28, 287] width 37 height 30
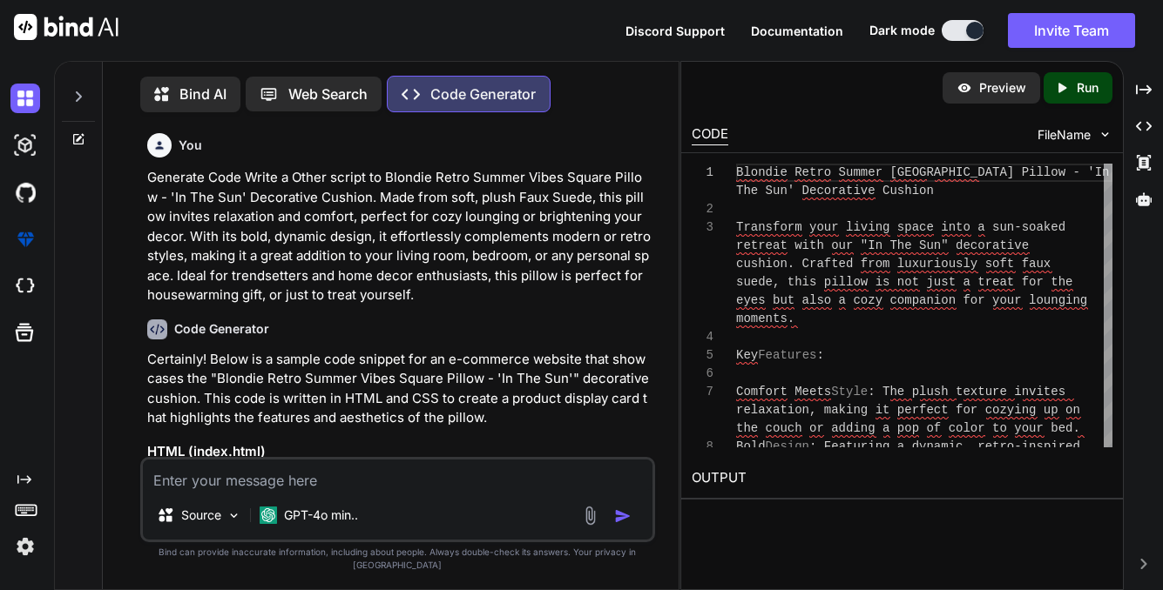
type textarea "x"
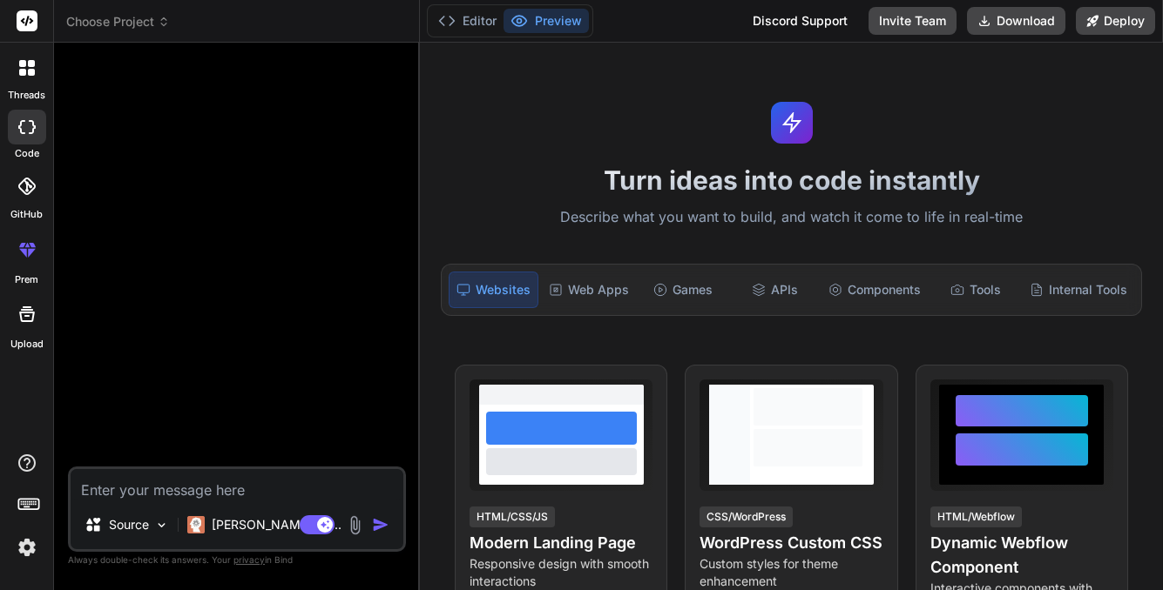
type textarea "x"
